Goal: Contribute content: Add original content to the website for others to see

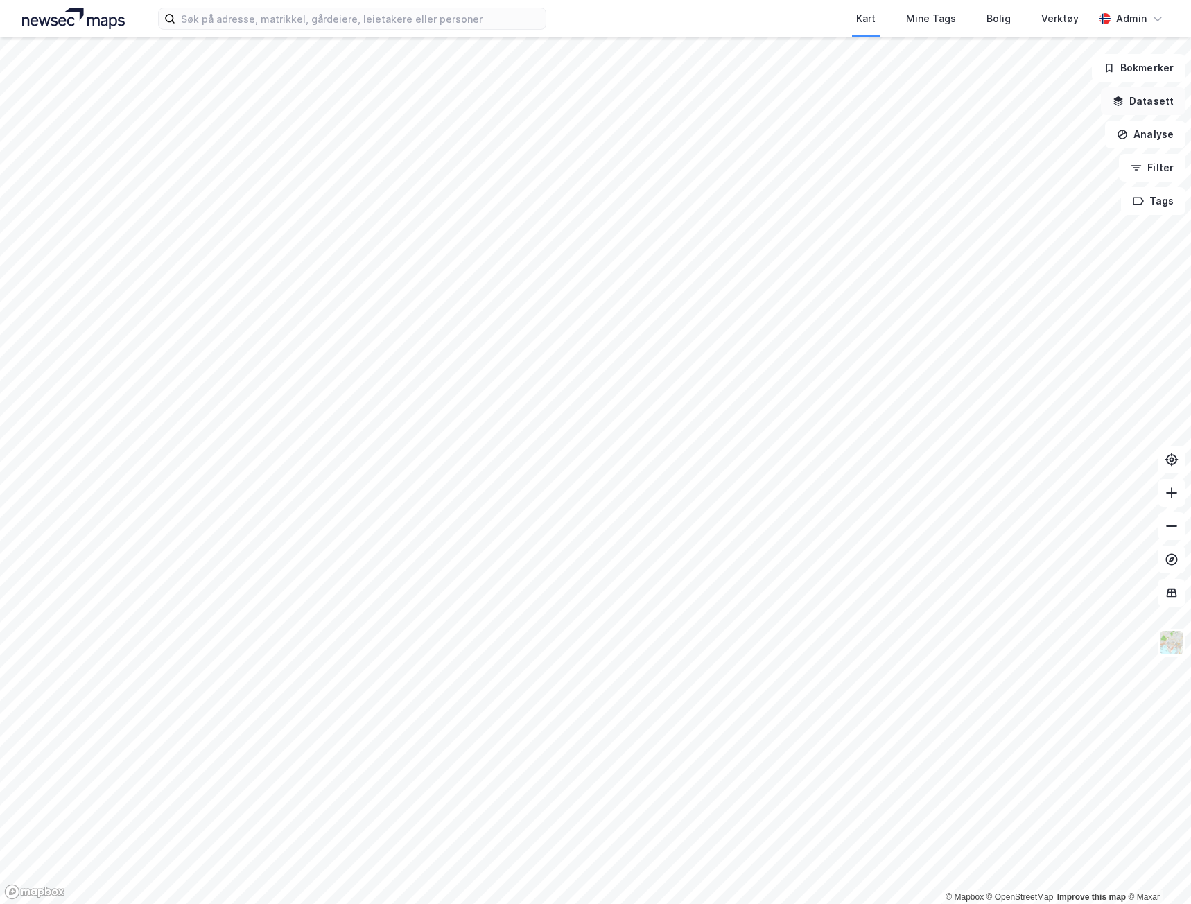
click at [1148, 102] on button "Datasett" at bounding box center [1143, 101] width 85 height 28
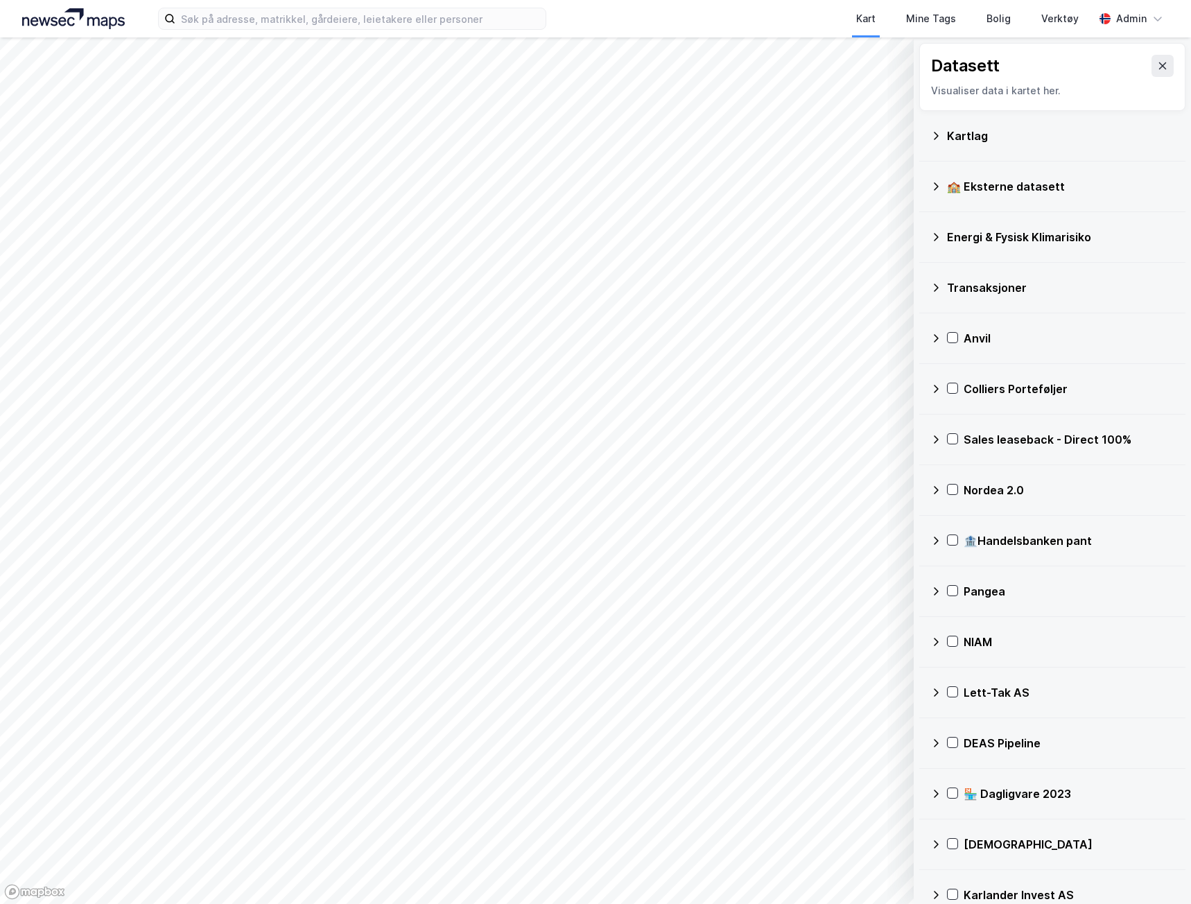
click at [1157, 66] on icon at bounding box center [1162, 65] width 11 height 11
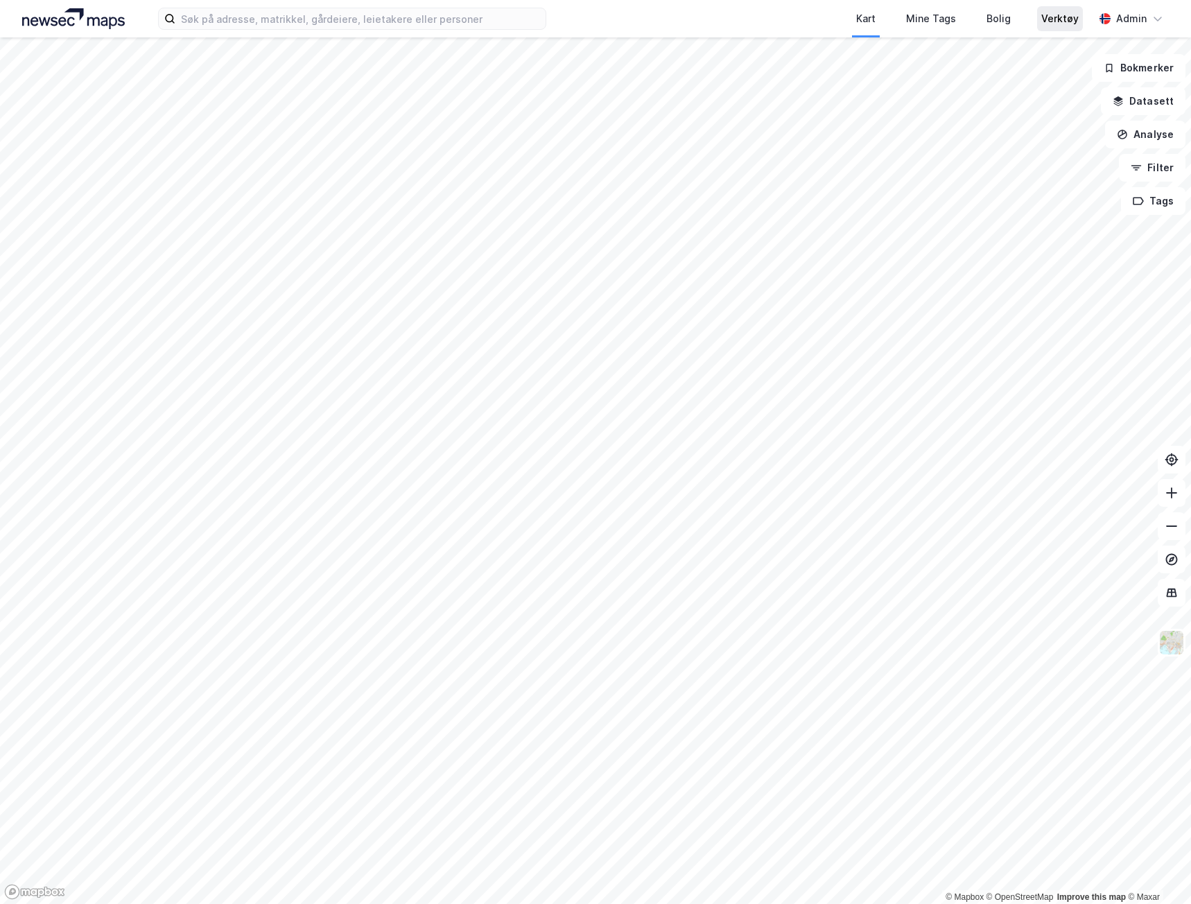
click at [1078, 17] on div "Verktøy" at bounding box center [1059, 18] width 37 height 17
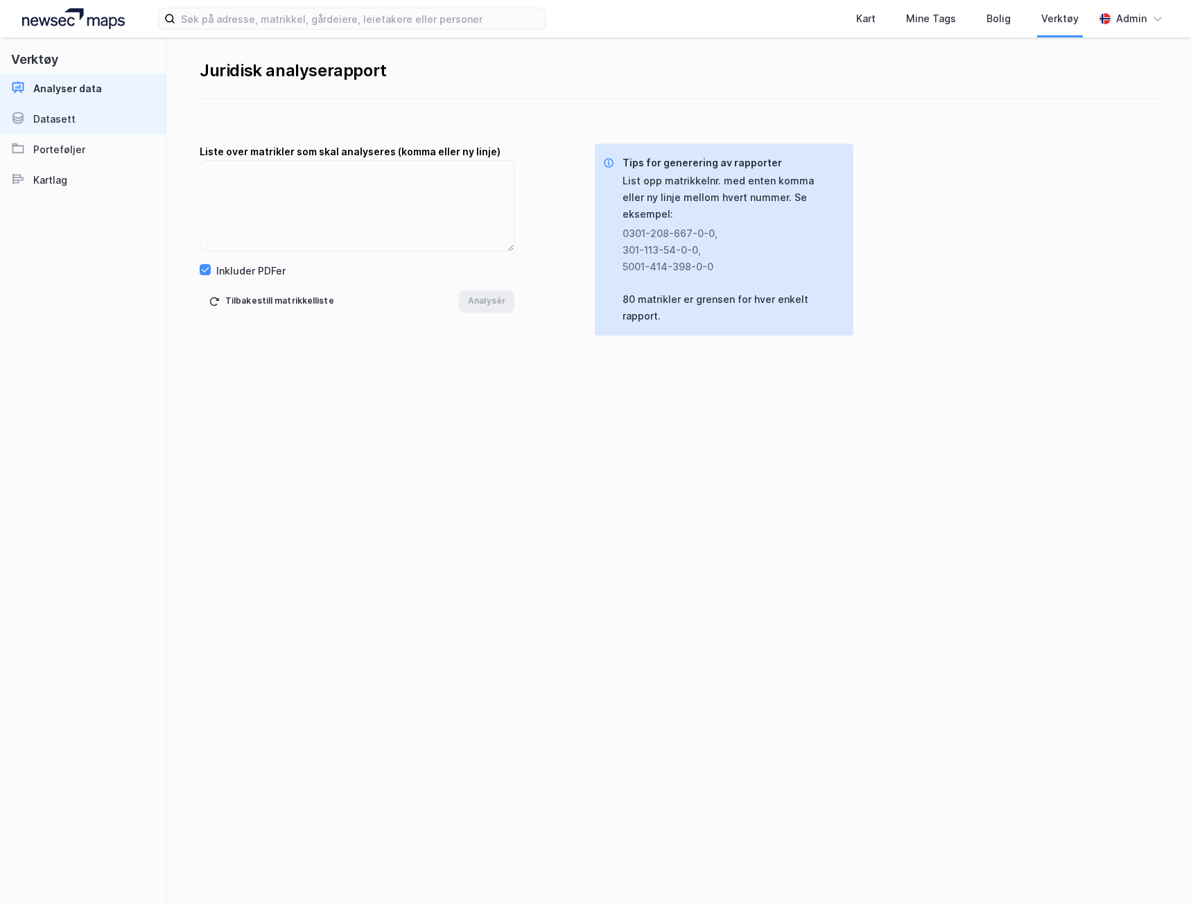
click at [55, 123] on div "Datasett" at bounding box center [54, 119] width 42 height 17
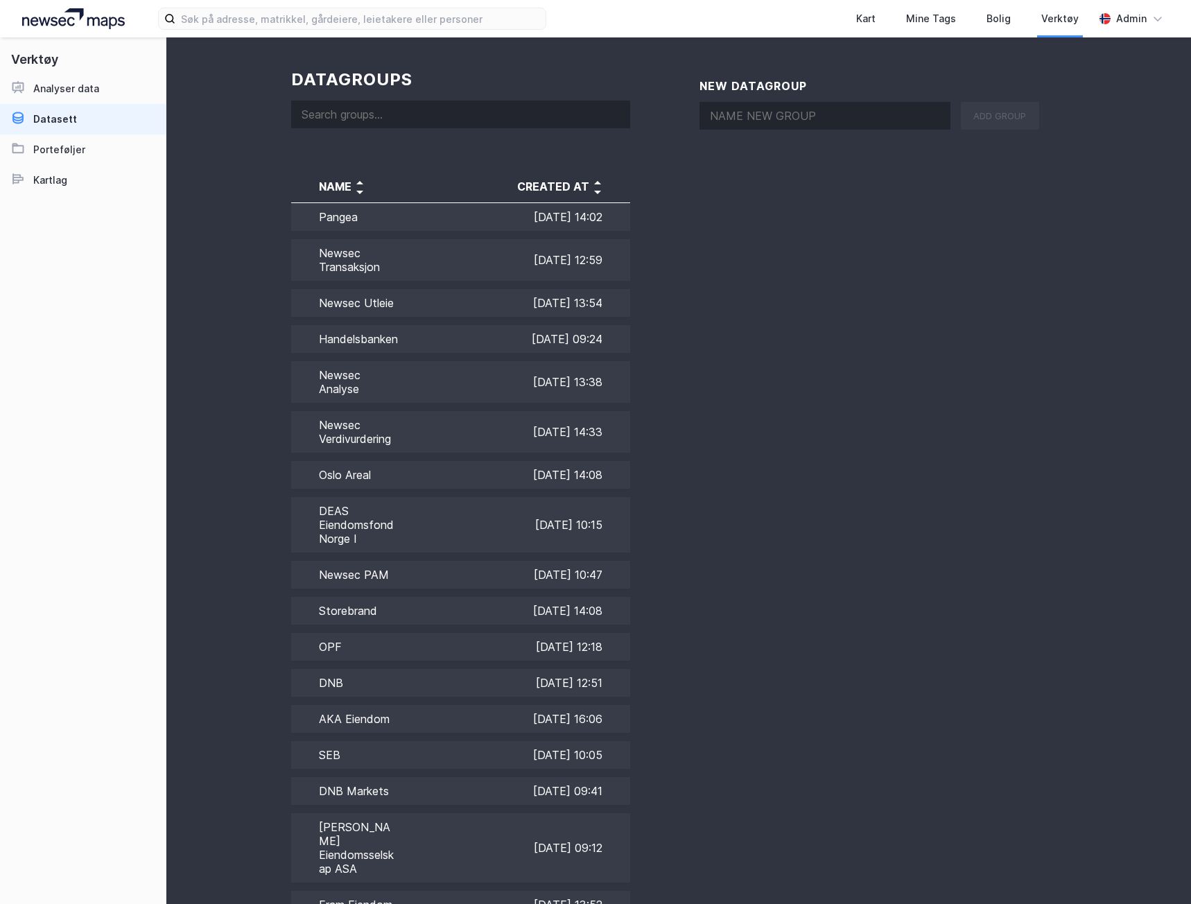
click at [390, 105] on input at bounding box center [460, 115] width 339 height 28
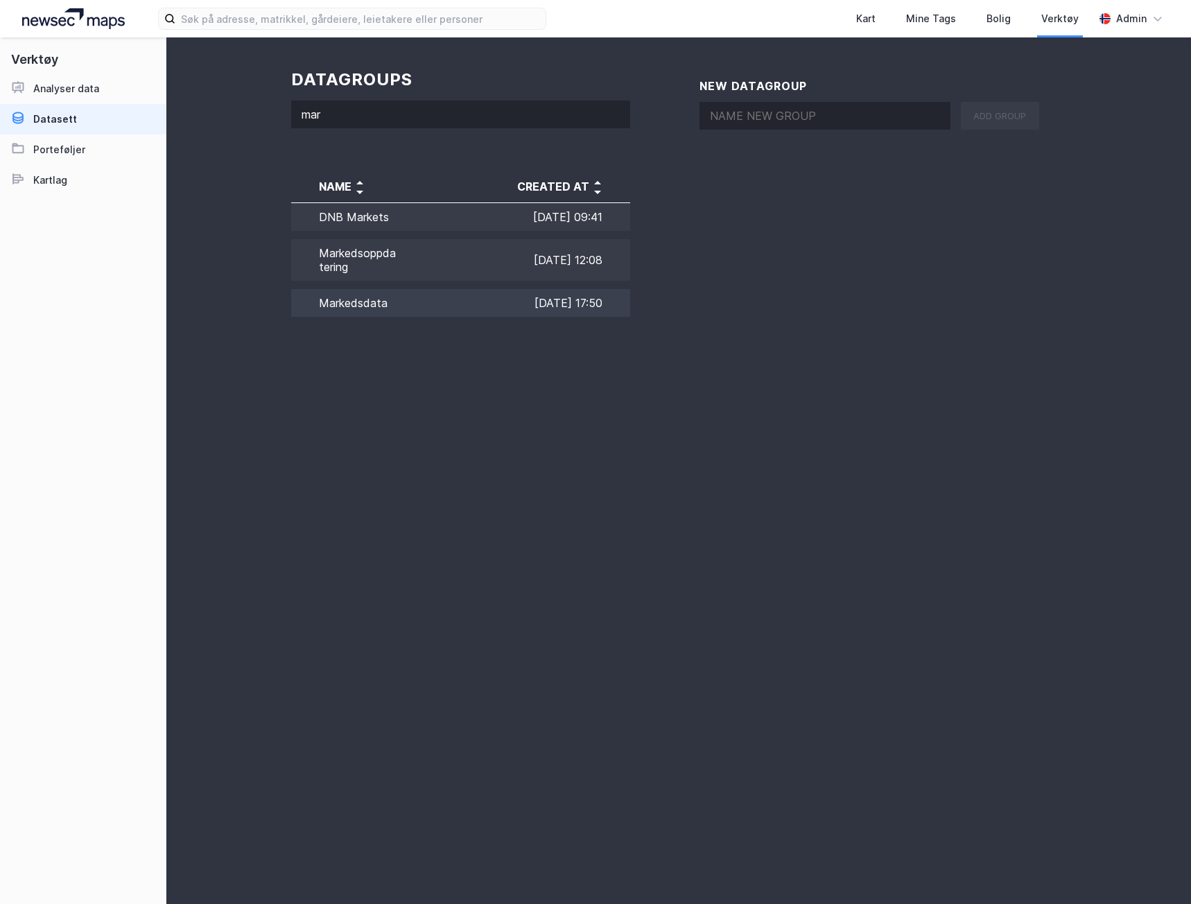
type input "mar"
click at [392, 302] on td "Markedsdata" at bounding box center [344, 303] width 107 height 36
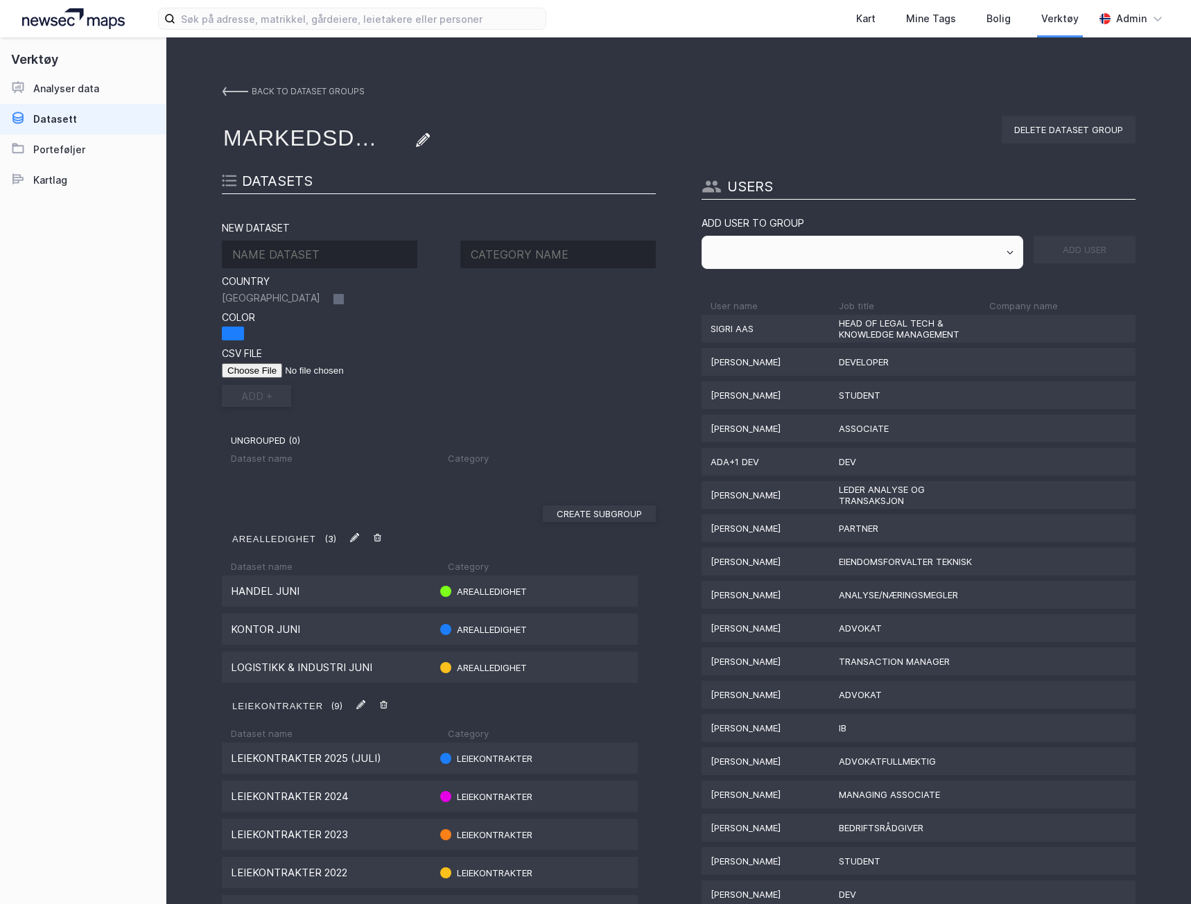
click at [319, 248] on input at bounding box center [320, 255] width 196 height 28
type input "Handel juli"
click at [226, 328] on div at bounding box center [233, 334] width 22 height 14
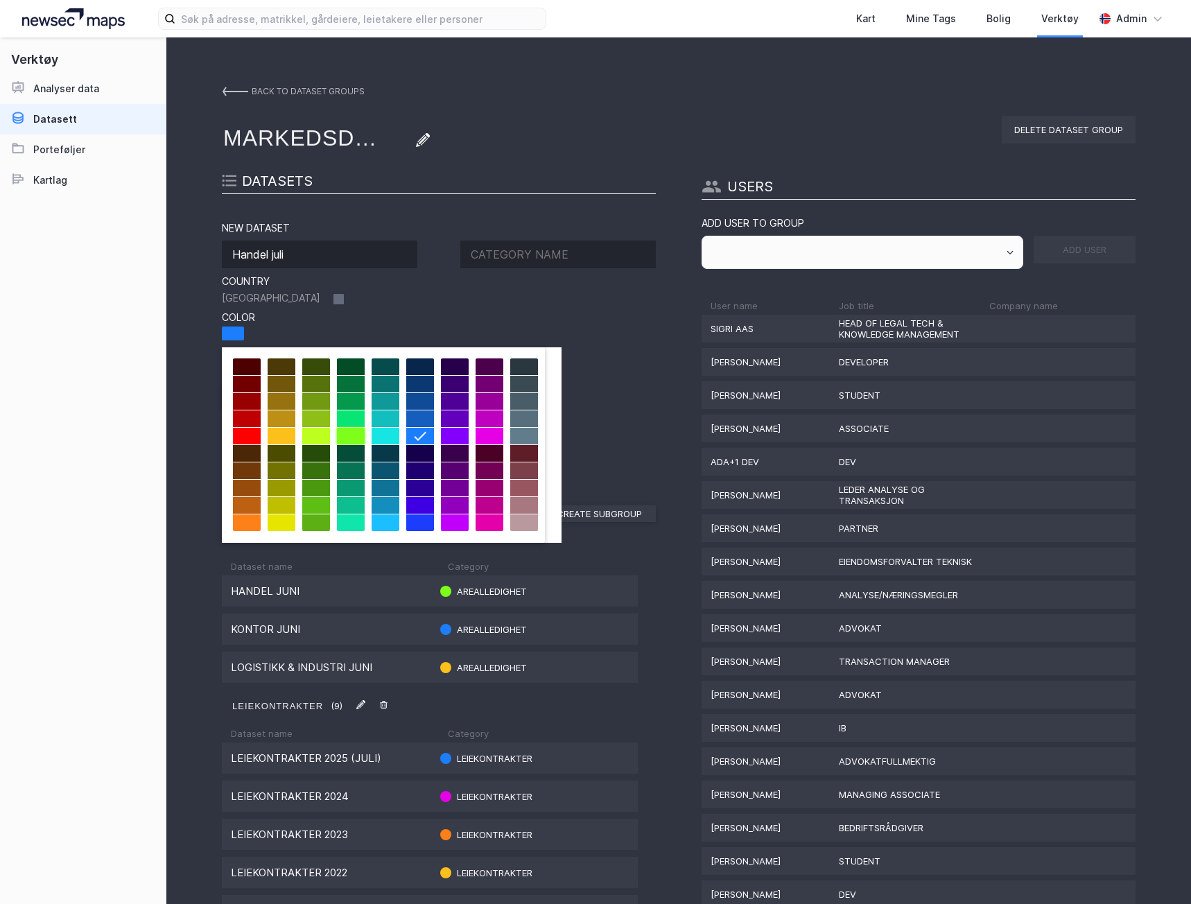
click at [356, 433] on div at bounding box center [351, 436] width 28 height 17
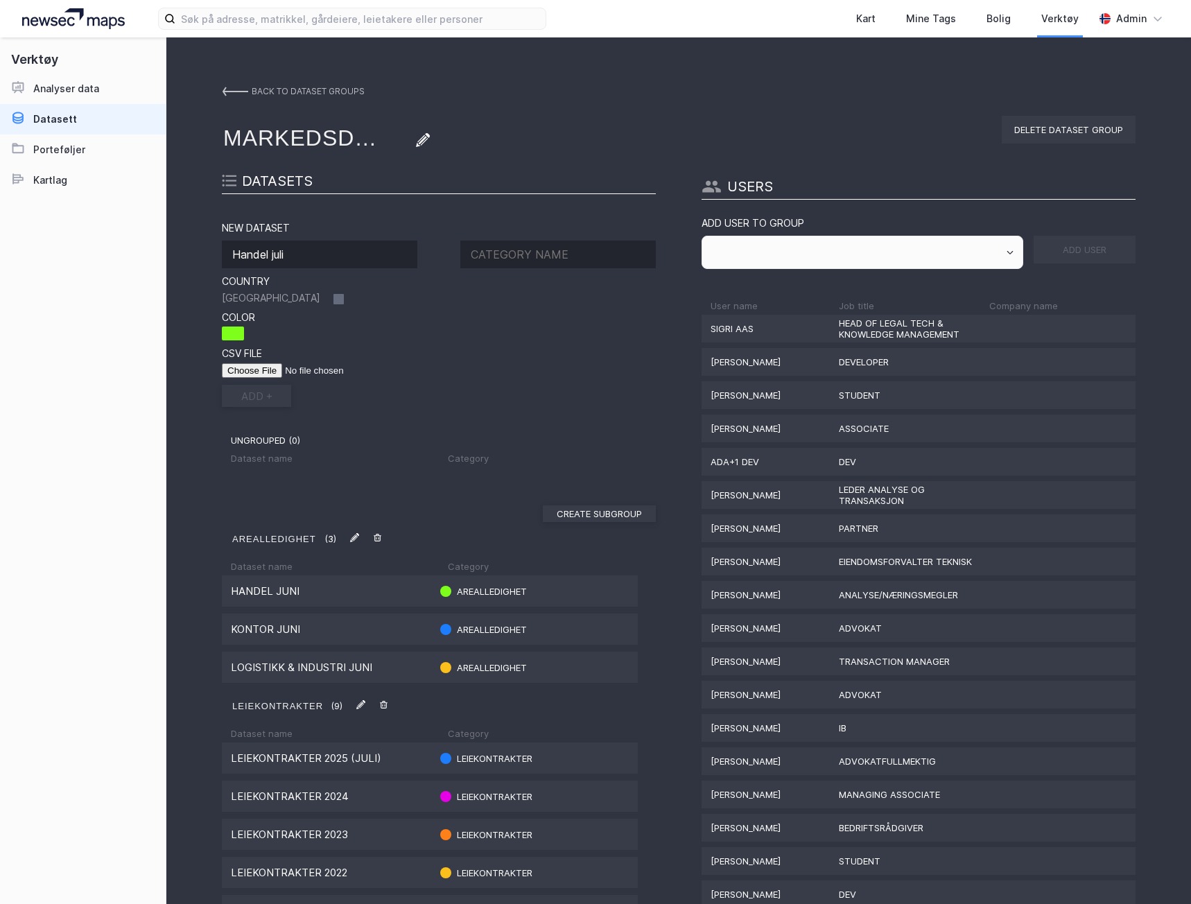
click at [509, 243] on input at bounding box center [558, 255] width 196 height 28
type input "arealledighet"
click at [237, 370] on input "file" at bounding box center [309, 370] width 175 height 15
type input "C:\fakepath\Handel [DATE].csv"
click at [243, 398] on button "add +" at bounding box center [256, 396] width 69 height 22
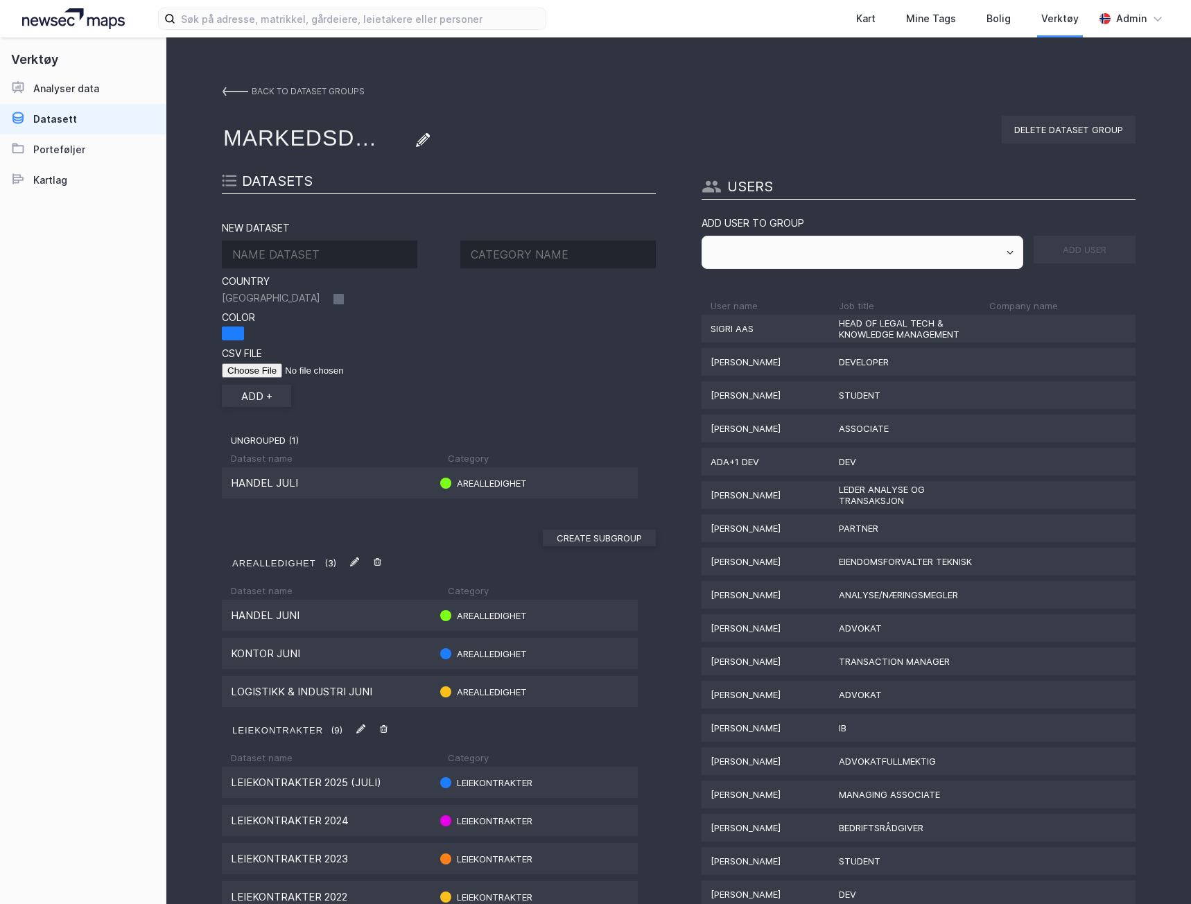
click at [311, 256] on input at bounding box center [320, 255] width 196 height 28
type input "Kontor juli"
click at [587, 255] on input at bounding box center [558, 255] width 196 height 28
type input "arealledighet"
click at [239, 368] on input "file" at bounding box center [309, 370] width 175 height 15
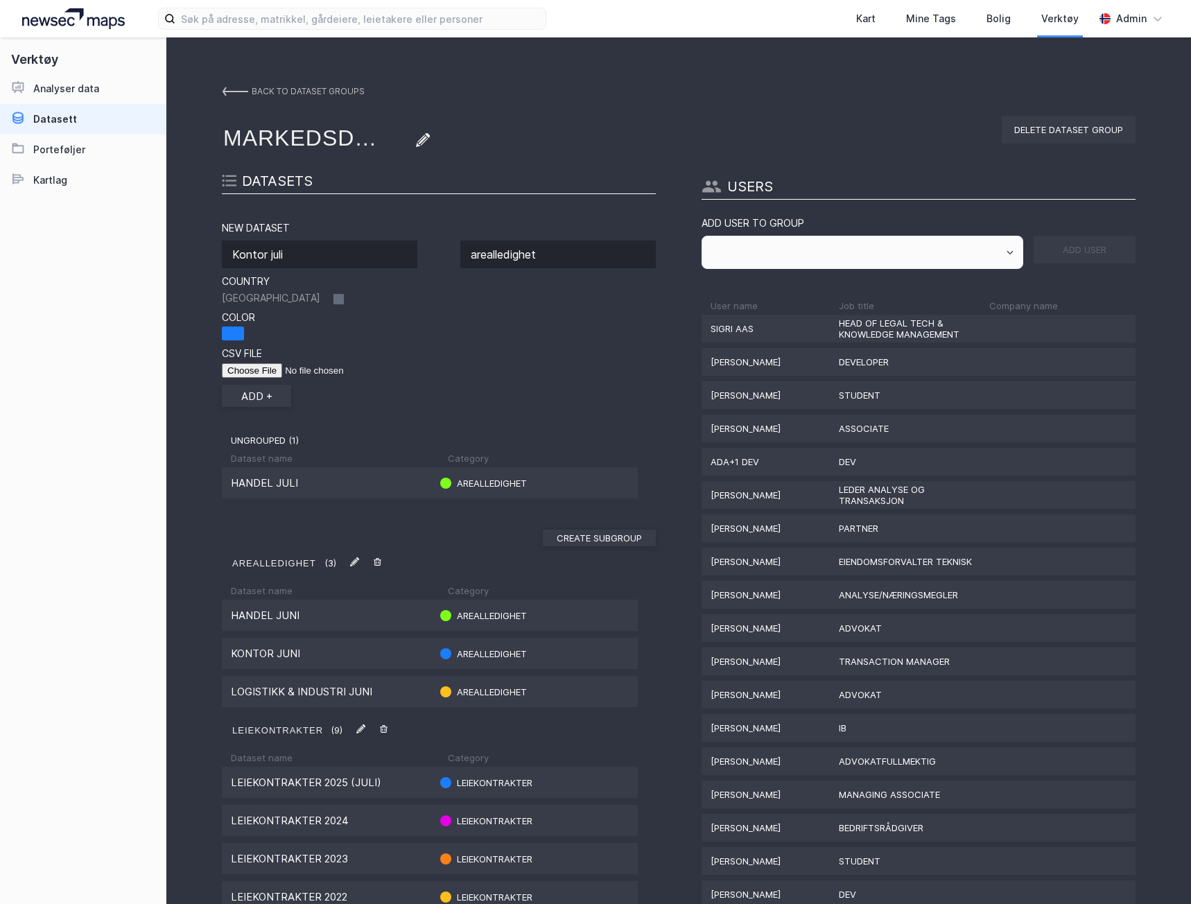
type input "C:\fakepath\Kontor [DATE].csv"
click at [252, 399] on button "add +" at bounding box center [256, 396] width 69 height 22
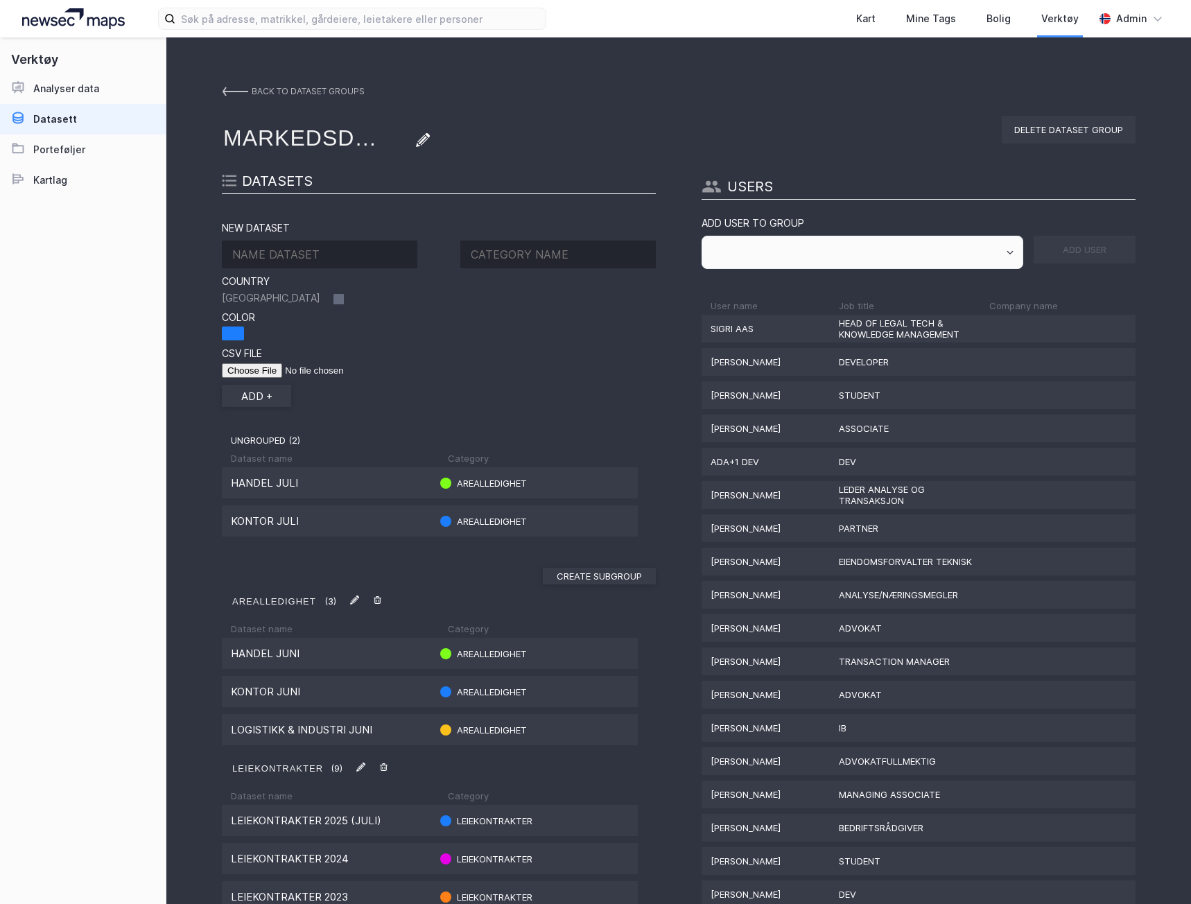
click at [309, 256] on input at bounding box center [320, 255] width 196 height 28
type input "Logistikk & industri juli"
click at [499, 248] on input at bounding box center [558, 255] width 196 height 28
type input "arealledighet"
click at [235, 331] on div at bounding box center [233, 334] width 22 height 14
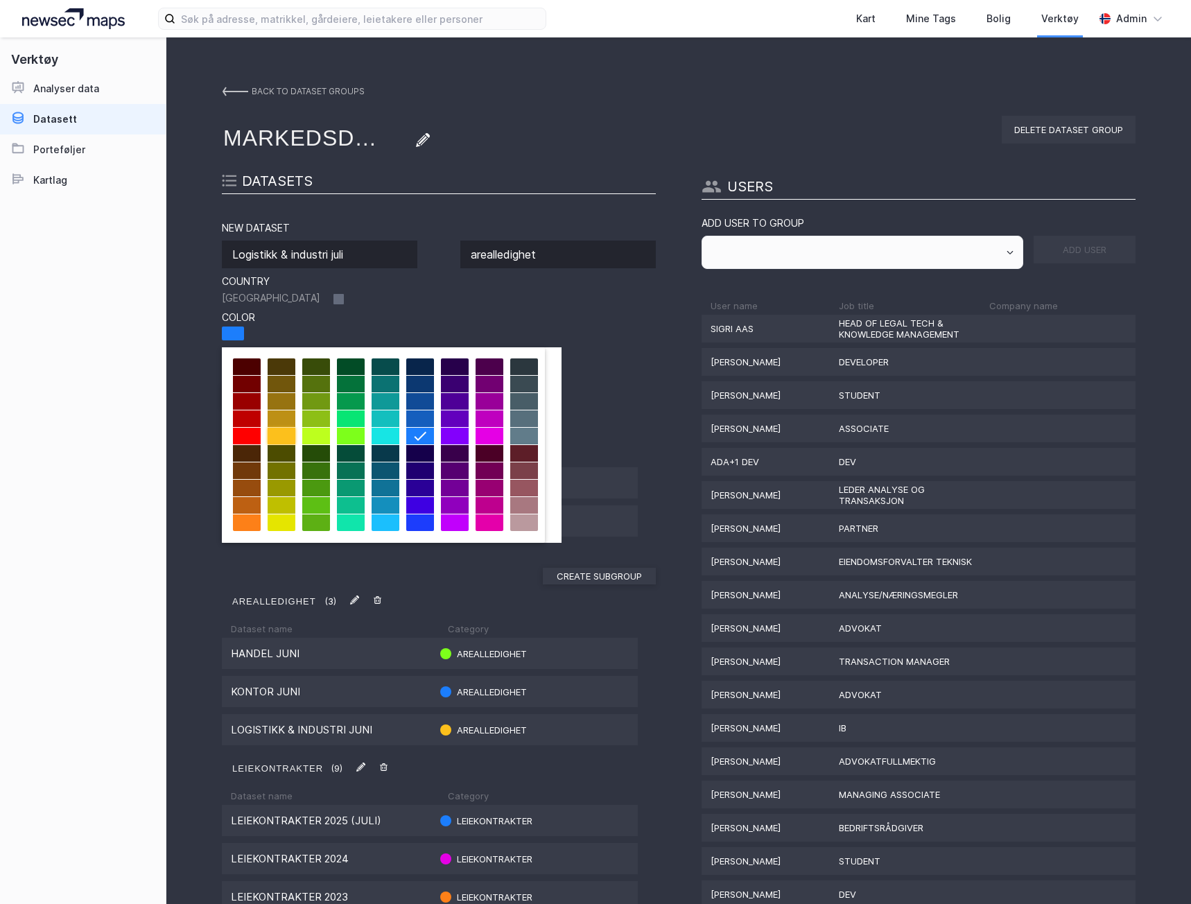
click at [279, 432] on div at bounding box center [282, 436] width 28 height 17
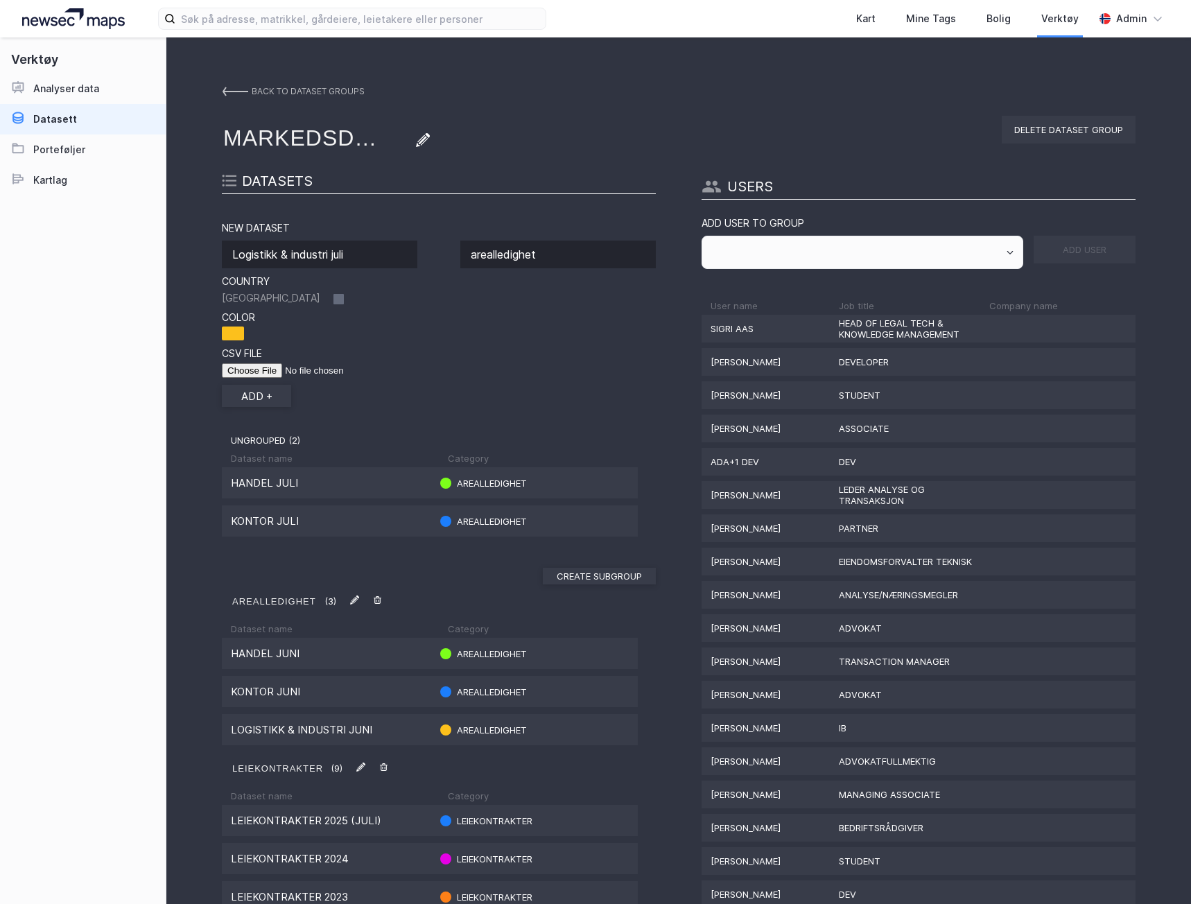
click at [241, 371] on input "file" at bounding box center [309, 370] width 175 height 15
type input "C:\fakepath\Logistikk [DATE].csv"
click at [256, 396] on button "add +" at bounding box center [256, 396] width 69 height 22
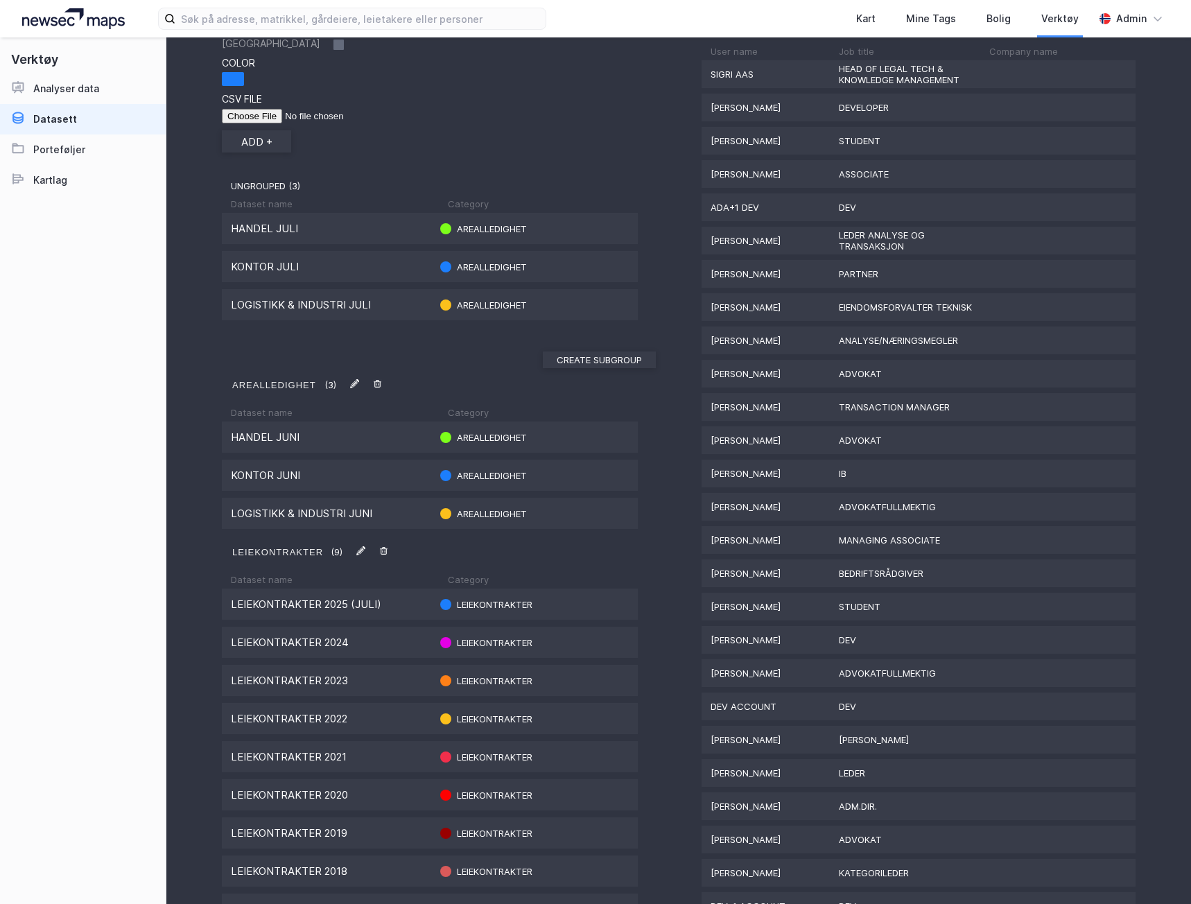
scroll to position [277, 0]
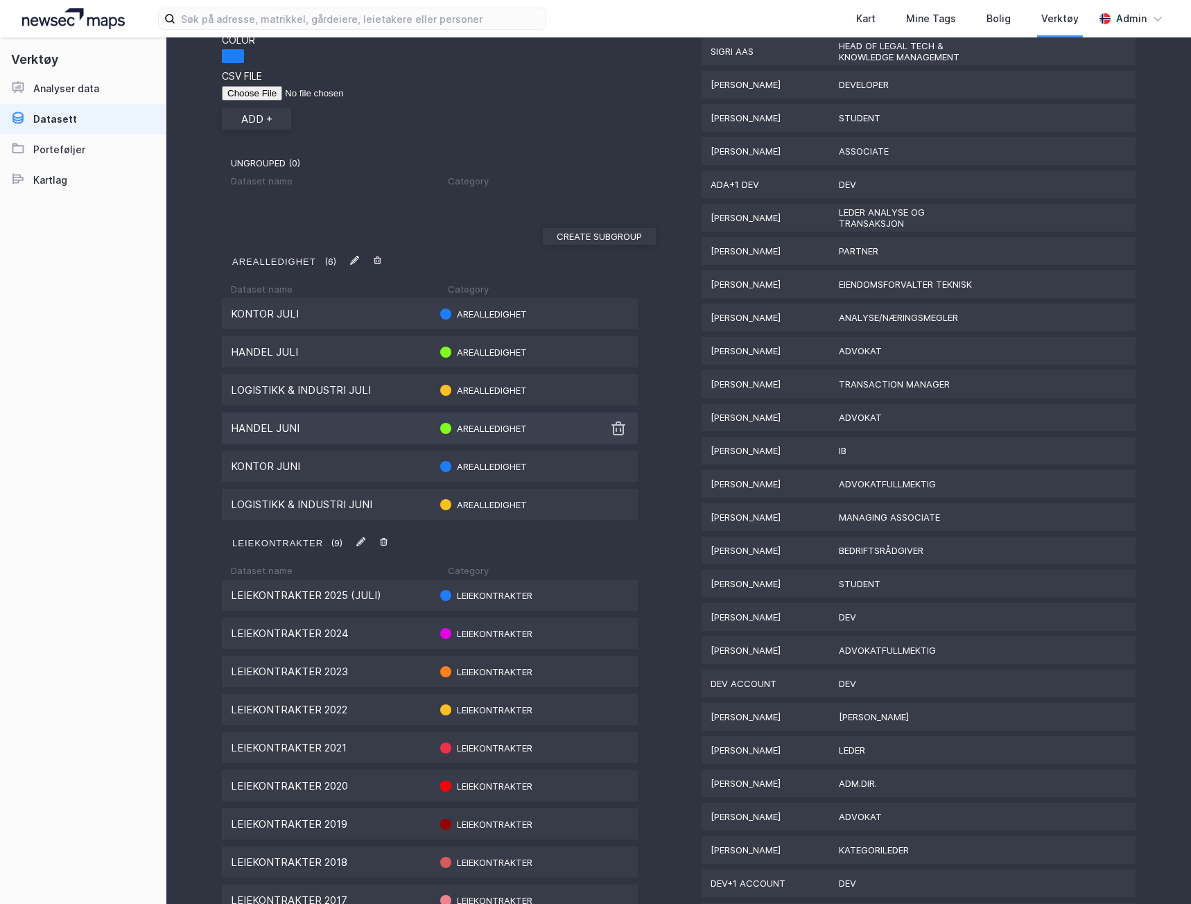
click at [616, 431] on img at bounding box center [618, 428] width 17 height 17
click at [614, 474] on img at bounding box center [618, 466] width 17 height 17
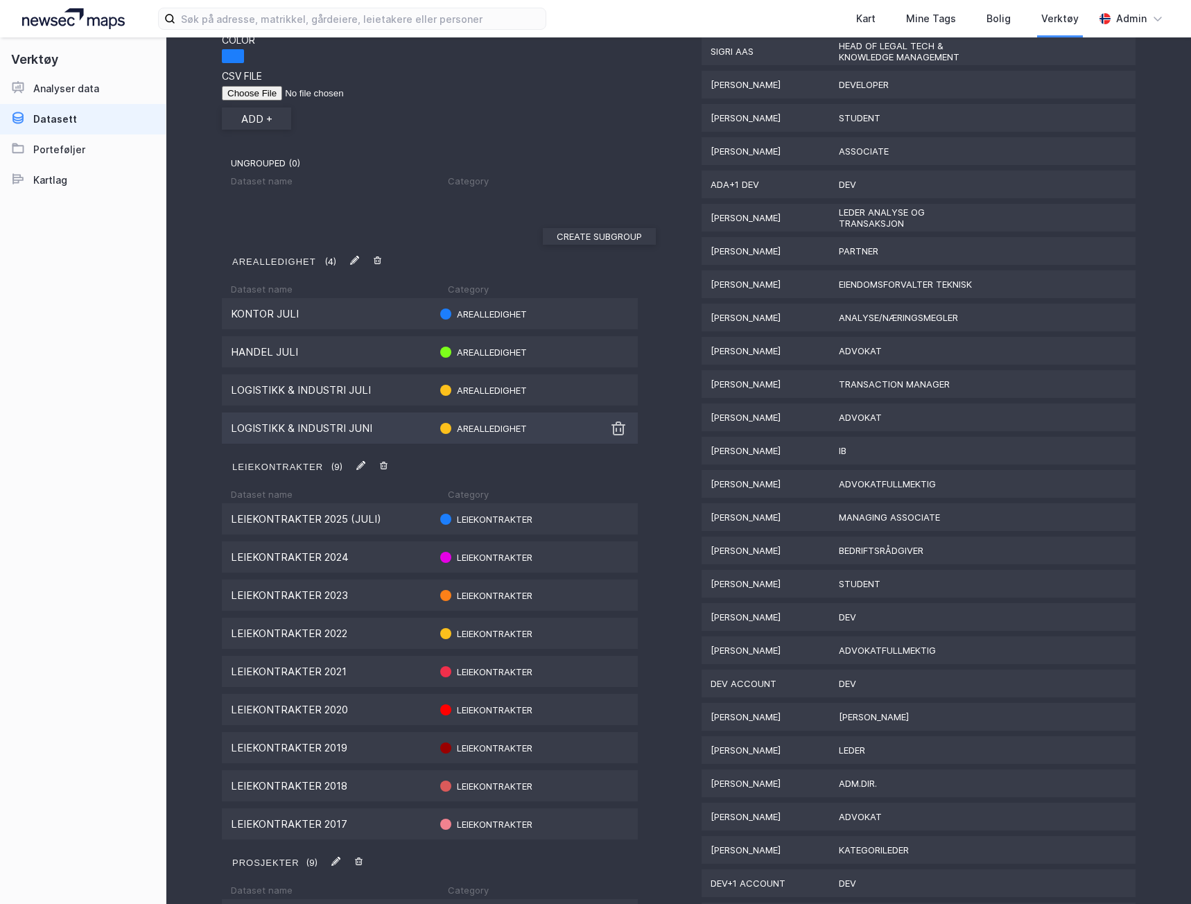
click at [612, 431] on img at bounding box center [618, 428] width 17 height 17
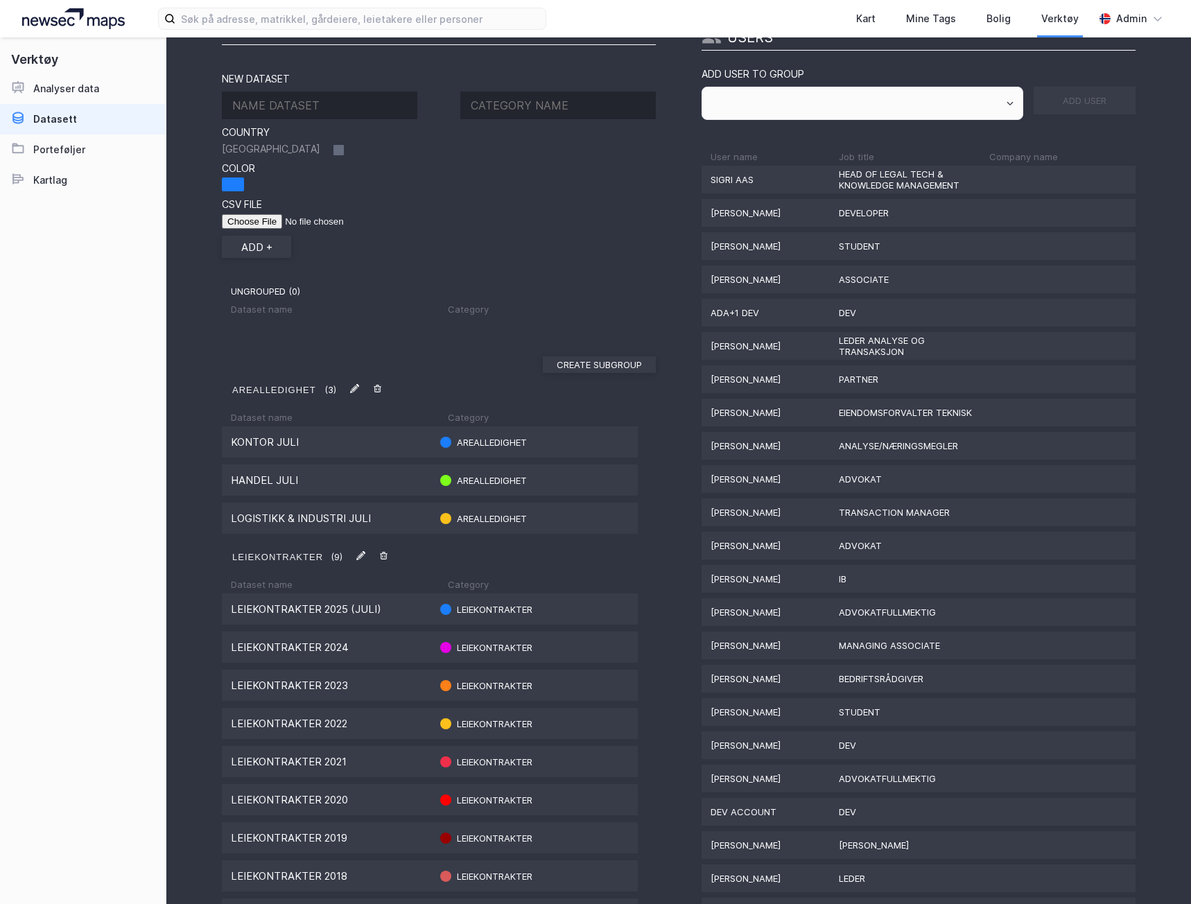
scroll to position [139, 0]
